Goal: Information Seeking & Learning: Check status

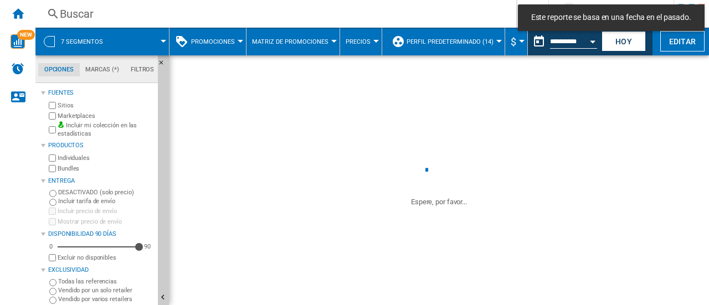
click at [95, 17] on div "Buscar" at bounding box center [274, 14] width 428 height 16
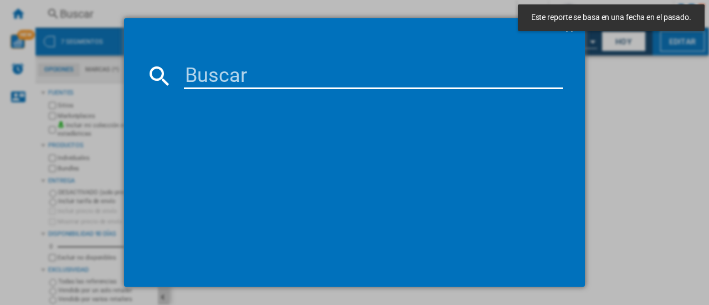
click at [215, 83] on input at bounding box center [373, 76] width 379 height 27
paste input "27344"
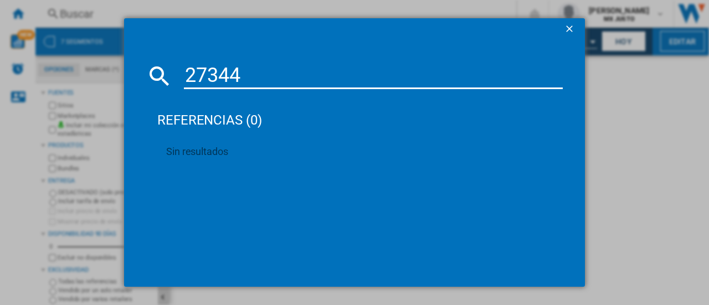
drag, startPoint x: 251, startPoint y: 68, endPoint x: 131, endPoint y: 83, distance: 121.7
click at [131, 83] on md-dialog-content "27344 referencias (0) Sin resultados" at bounding box center [354, 163] width 461 height 246
paste input "5740"
type input "25740"
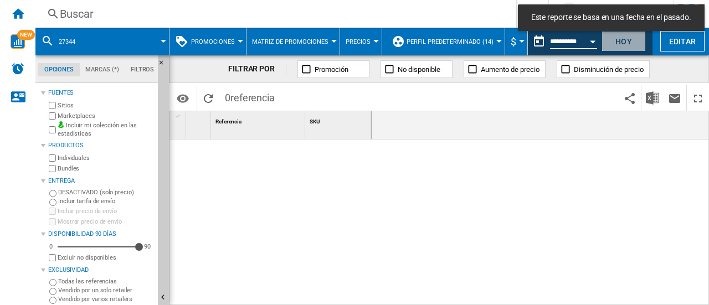
click at [620, 40] on button "Hoy" at bounding box center [623, 41] width 44 height 20
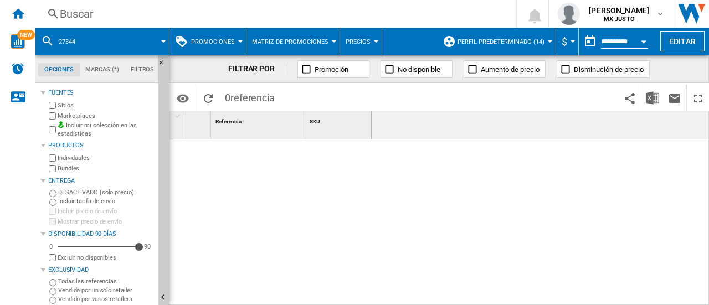
click at [109, 24] on div "Buscar Buscar 0 fernando ordonez MX JUSTO MX JUSTO Mi configuración Cerrar sesi…" at bounding box center [371, 14] width 673 height 28
click at [100, 20] on div "Buscar" at bounding box center [274, 14] width 428 height 16
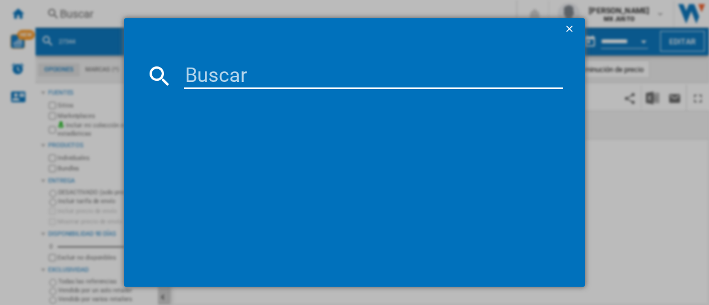
click at [207, 72] on input at bounding box center [373, 76] width 379 height 27
paste input "28721"
type input "28721"
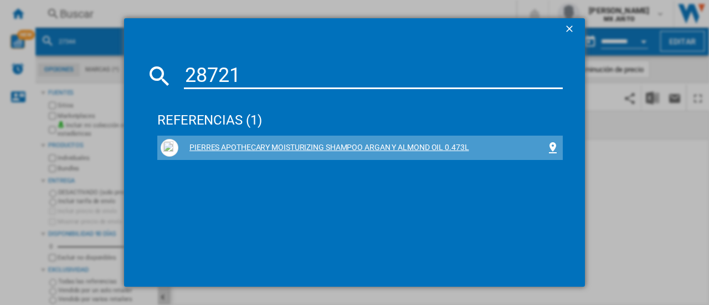
click at [256, 147] on div "PIERRES APOTHECARY MOISTURIZING SHAMPOO ARGAN Y ALMOND OIL 0.473L" at bounding box center [362, 147] width 368 height 11
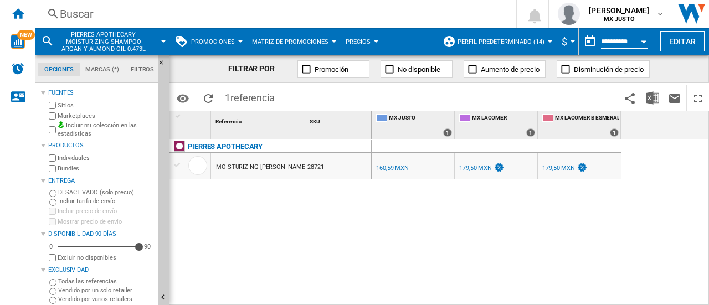
click at [106, 7] on div "Buscar" at bounding box center [274, 14] width 428 height 16
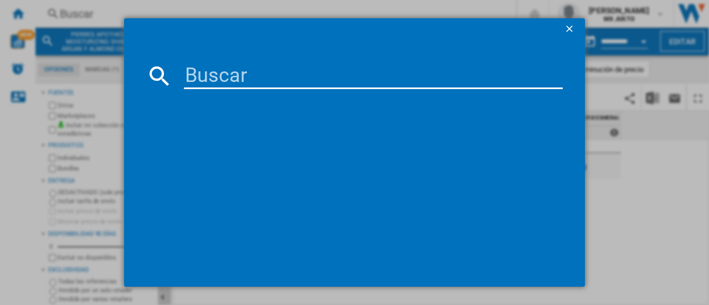
click at [202, 61] on md-dialog-content at bounding box center [354, 163] width 461 height 246
click at [212, 72] on input at bounding box center [373, 76] width 379 height 27
paste input "25742"
drag, startPoint x: 277, startPoint y: 67, endPoint x: 153, endPoint y: 75, distance: 123.8
click at [153, 75] on div "25742" at bounding box center [354, 76] width 416 height 27
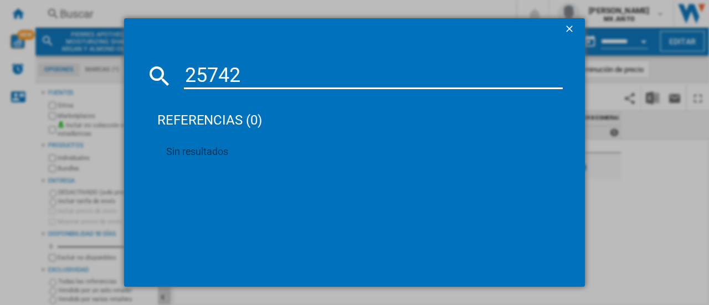
paste input "Shampoo Pantene Pro-V Fuerza 400ml"
type input "Shampoo Pantene Pro-V Fuerza 400ml"
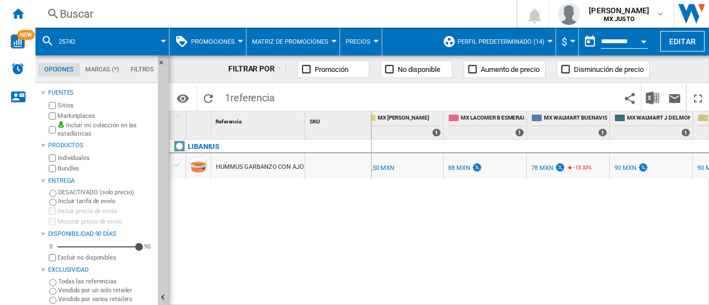
scroll to position [0, 327]
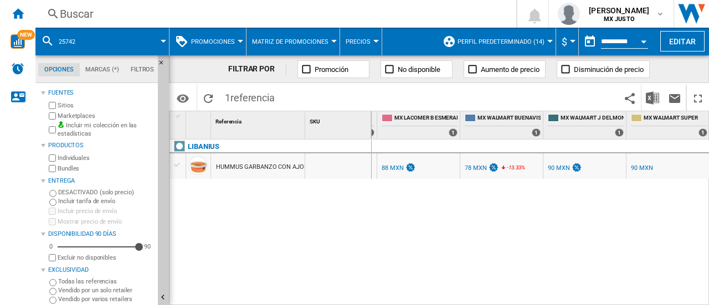
click at [94, 17] on div "Buscar" at bounding box center [274, 14] width 428 height 16
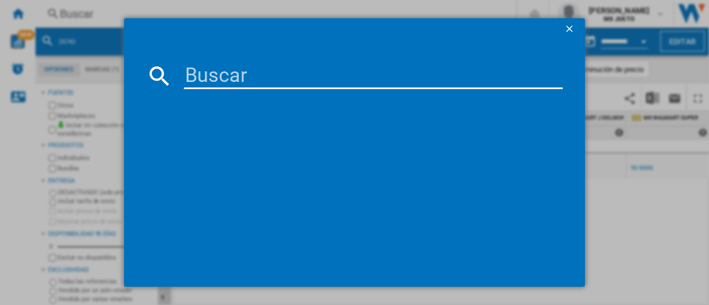
click at [210, 66] on input at bounding box center [373, 76] width 379 height 27
type input "28605"
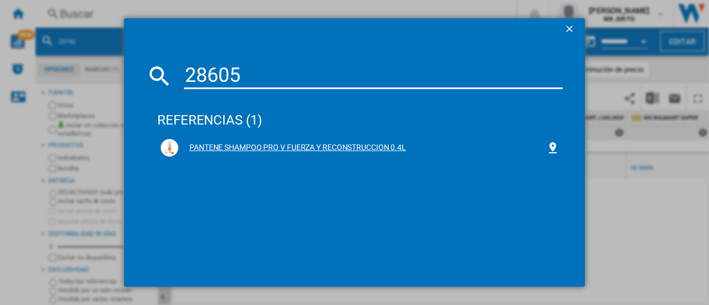
click at [255, 147] on div "PANTENE SHAMPOO PRO V FUERZA Y RECONSTRUCCION 0.4L" at bounding box center [362, 147] width 368 height 11
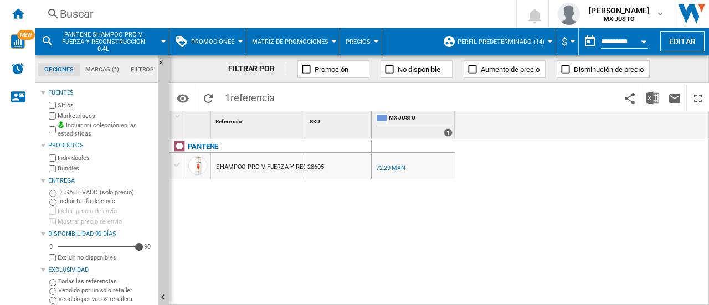
click at [507, 162] on div "MX JUSTO 0.0 % 72,20 MXN % N/A NaN MXN ( 72,20 MXN ) MX JUSTO : MX JUSTO" at bounding box center [541, 223] width 338 height 167
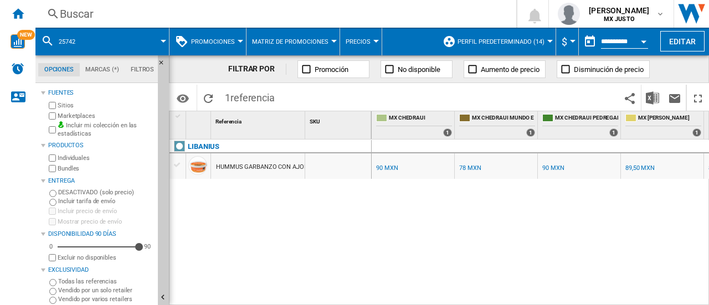
scroll to position [0, 327]
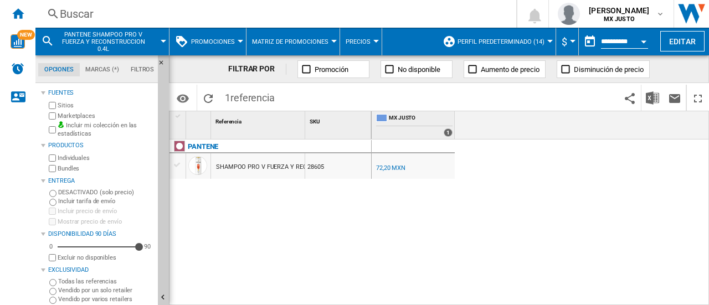
click at [609, 44] on input "**********" at bounding box center [624, 43] width 47 height 10
click at [640, 40] on button "Open calendar" at bounding box center [644, 40] width 20 height 20
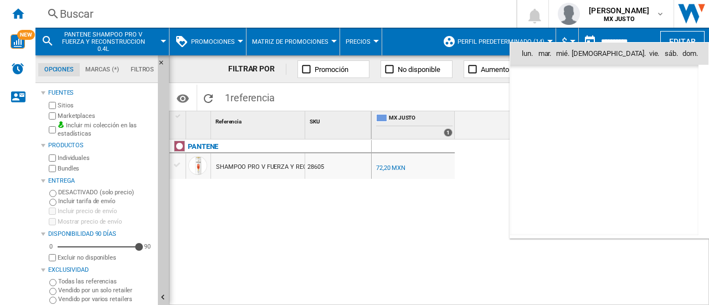
scroll to position [5283, 0]
click at [584, 125] on span "8" at bounding box center [580, 126] width 22 height 22
type input "**********"
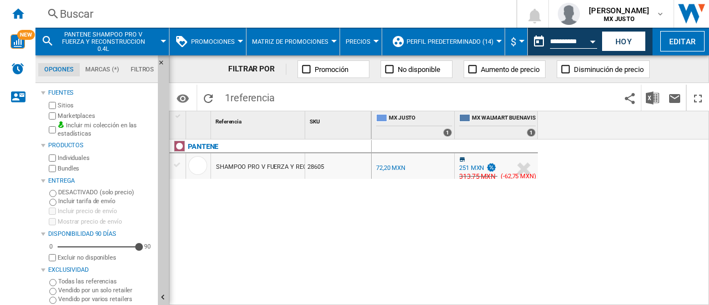
click at [462, 163] on div "251 MXN" at bounding box center [476, 168] width 39 height 11
click at [467, 164] on div "251 MXN" at bounding box center [471, 167] width 25 height 7
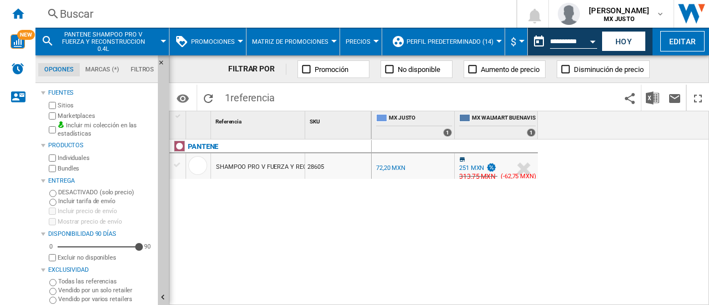
click at [467, 164] on div "251 MXN" at bounding box center [471, 167] width 25 height 7
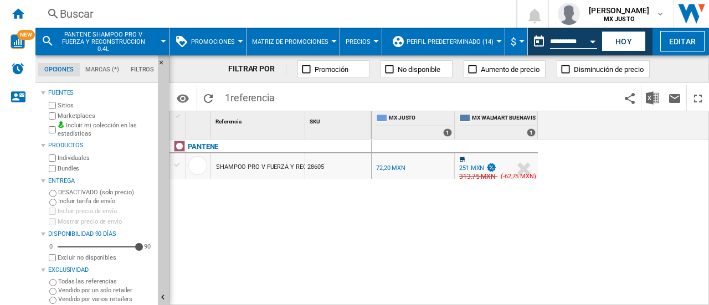
click at [466, 165] on div "251 MXN" at bounding box center [471, 167] width 25 height 7
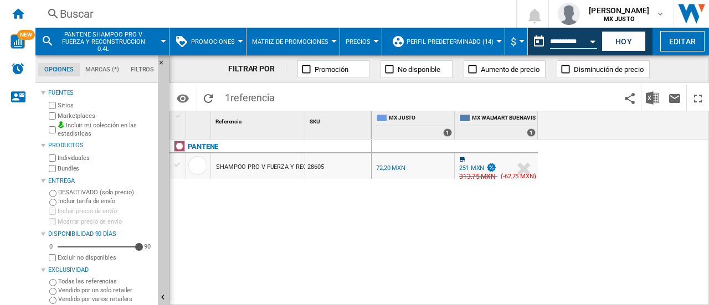
click at [466, 165] on div "251 MXN" at bounding box center [471, 167] width 25 height 7
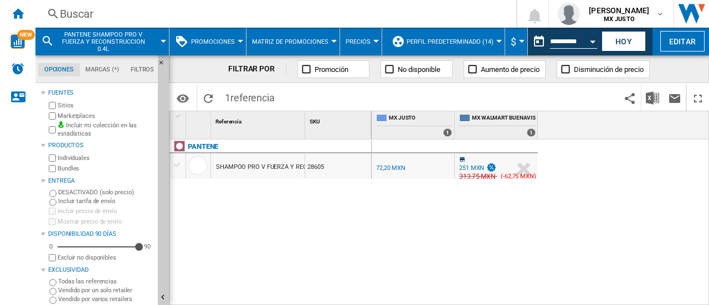
click at [466, 165] on div "251 MXN" at bounding box center [471, 167] width 25 height 7
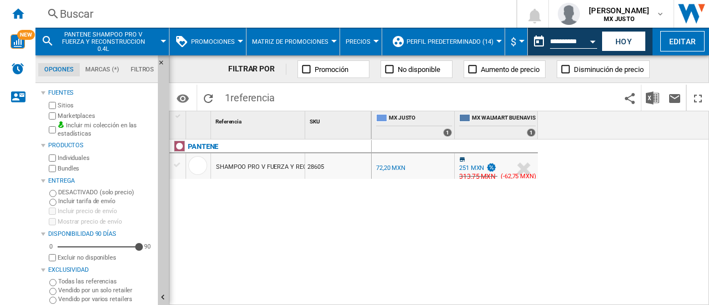
click at [466, 165] on div "251 MXN" at bounding box center [471, 167] width 25 height 7
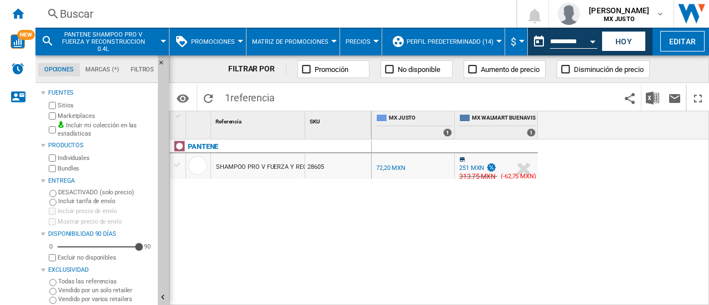
click at [466, 165] on div "251 MXN" at bounding box center [471, 167] width 25 height 7
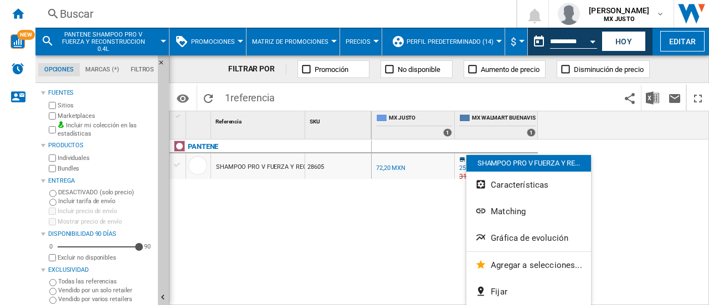
click at [429, 213] on div at bounding box center [354, 152] width 709 height 305
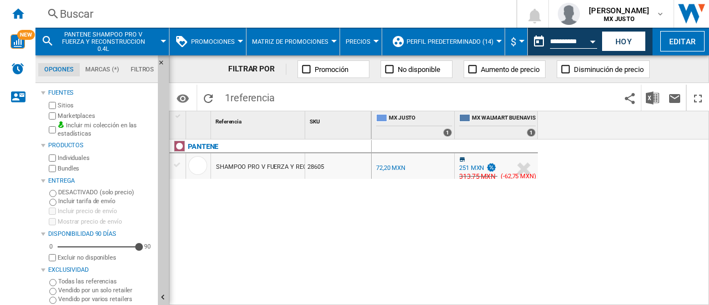
click at [477, 162] on div at bounding box center [496, 159] width 79 height 7
click at [614, 35] on button "Hoy" at bounding box center [623, 41] width 44 height 20
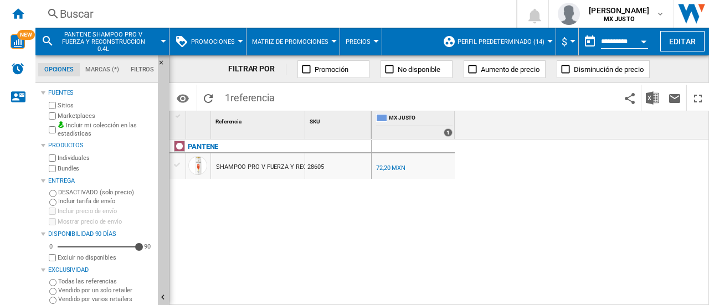
click at [441, 222] on div "MX JUSTO 0.0 % 72,20 MXN % N/A NaN MXN ( 72,20 MXN ) MX JUSTO : MX JUSTO" at bounding box center [541, 223] width 338 height 167
click at [646, 40] on div "Open calendar" at bounding box center [644, 41] width 6 height 3
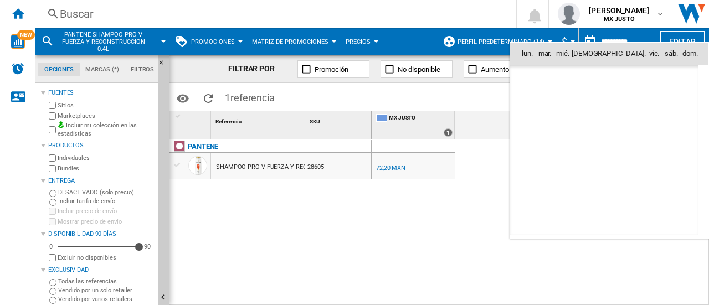
scroll to position [5283, 0]
click at [580, 120] on span "8" at bounding box center [580, 126] width 22 height 22
type input "**********"
